Goal: Task Accomplishment & Management: Use online tool/utility

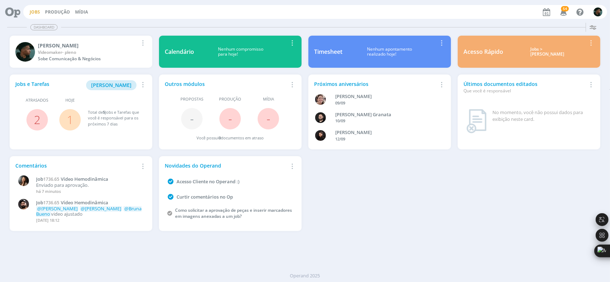
click at [34, 13] on link "Jobs" at bounding box center [35, 12] width 10 height 6
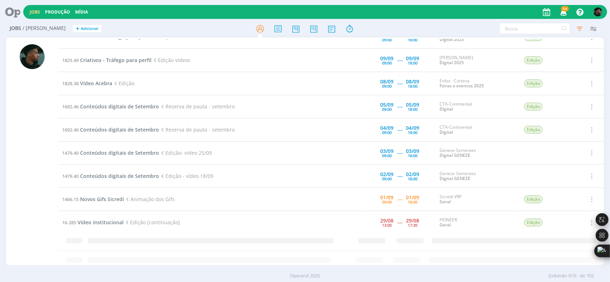
scroll to position [318, 0]
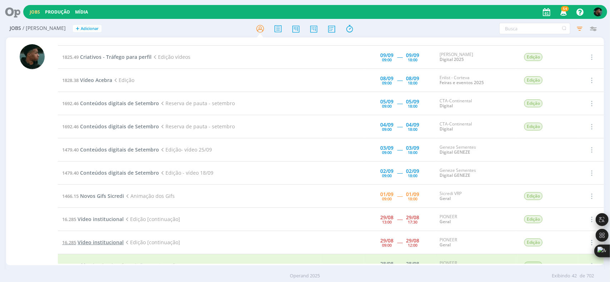
click at [113, 239] on span "Vídeo institucional" at bounding box center [100, 242] width 46 height 7
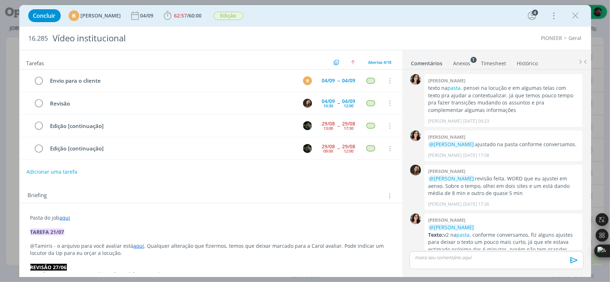
scroll to position [166, 0]
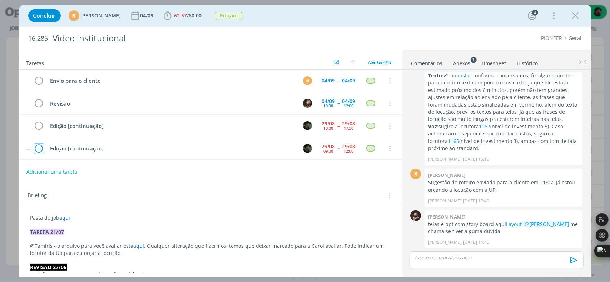
click at [40, 149] on icon "dialog" at bounding box center [39, 149] width 10 height 11
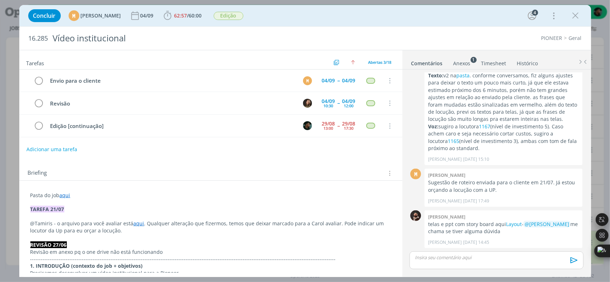
click at [572, 15] on icon "dialog" at bounding box center [575, 15] width 11 height 11
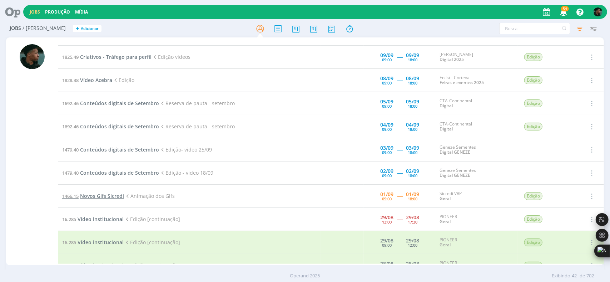
click at [107, 193] on span "Novos Gifs Sicredi" at bounding box center [102, 196] width 44 height 7
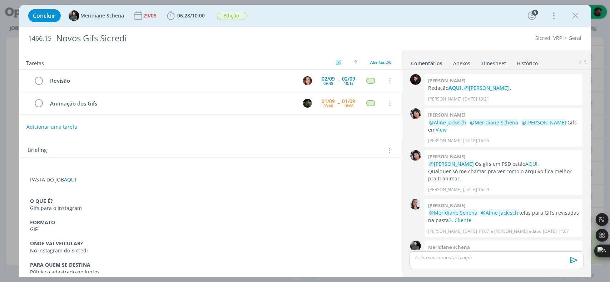
scroll to position [64, 0]
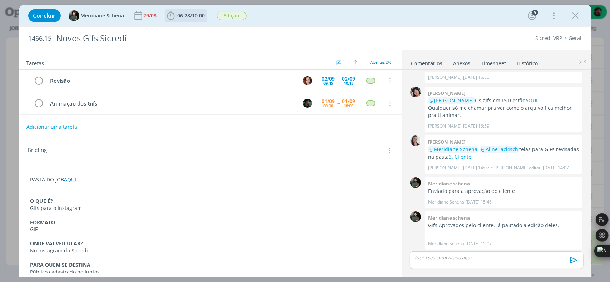
click at [171, 17] on icon "dialog" at bounding box center [170, 15] width 11 height 11
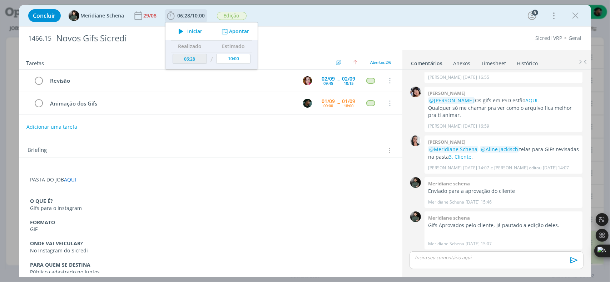
click at [182, 31] on icon "dialog" at bounding box center [181, 31] width 12 height 9
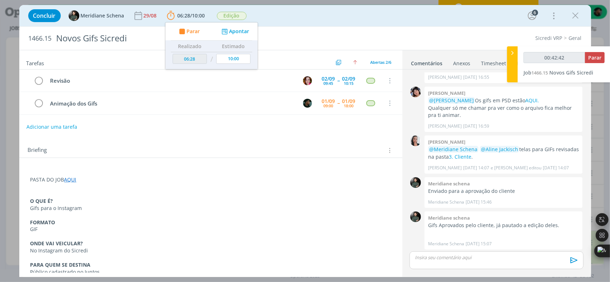
type input "00:44:43"
